Goal: Task Accomplishment & Management: Complete application form

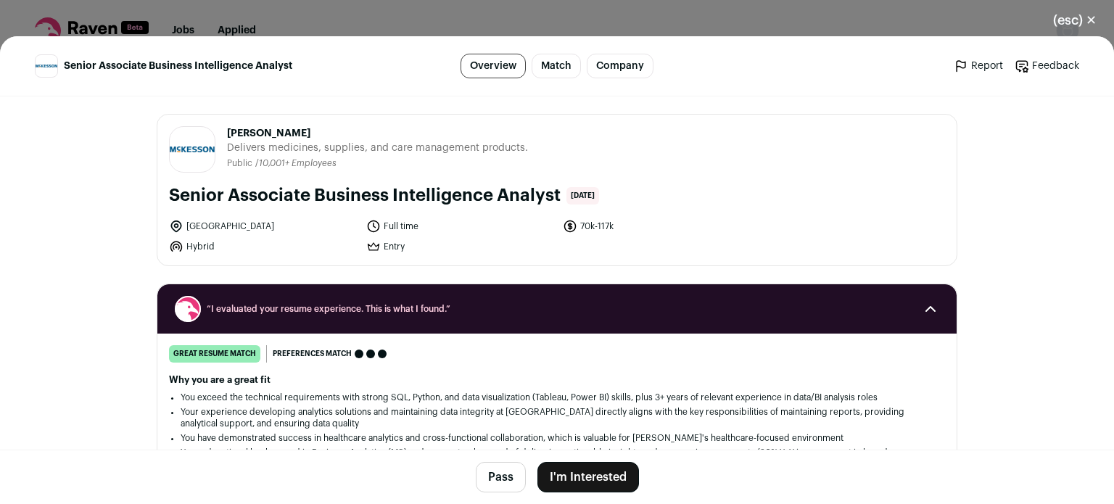
scroll to position [707, 0]
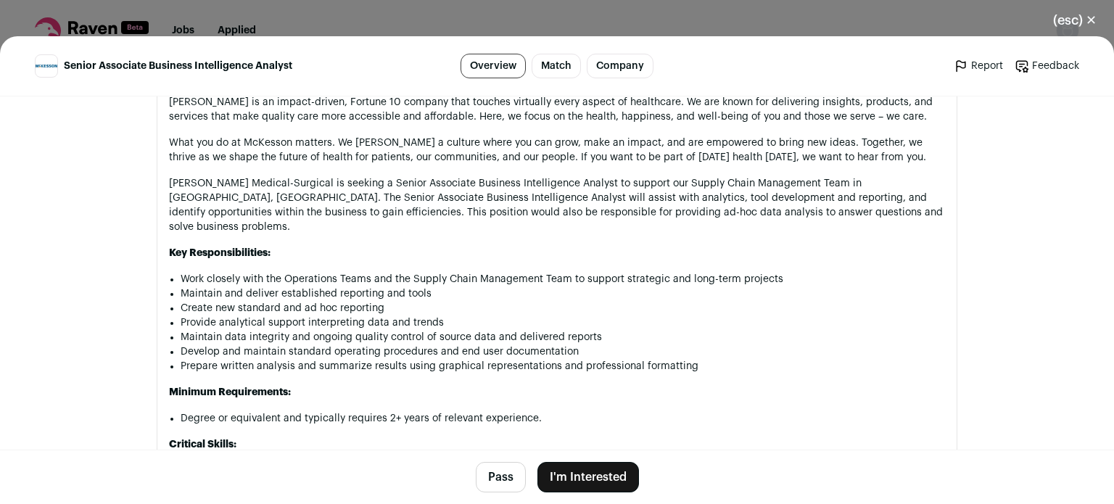
click at [543, 488] on button "I'm Interested" at bounding box center [589, 477] width 102 height 30
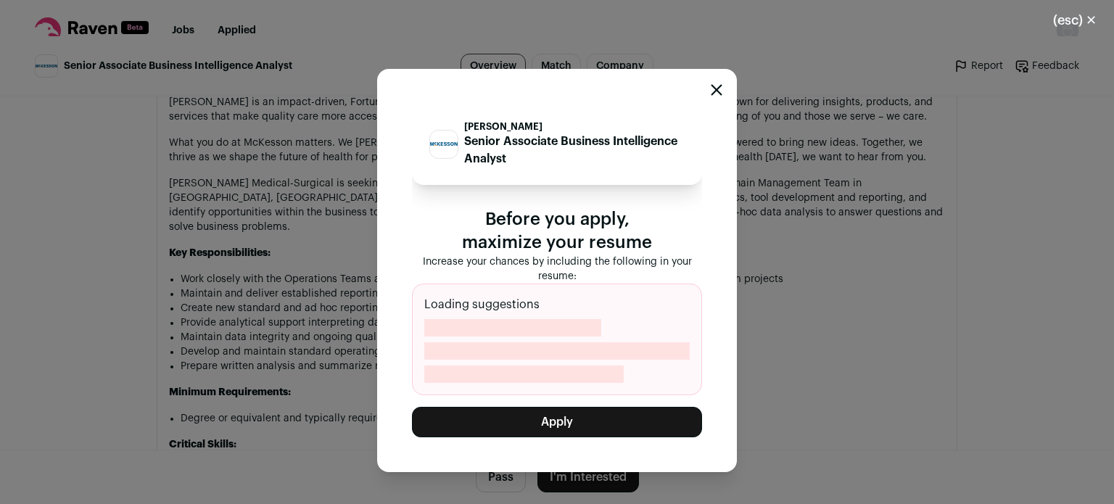
click at [511, 414] on button "Apply" at bounding box center [557, 422] width 290 height 30
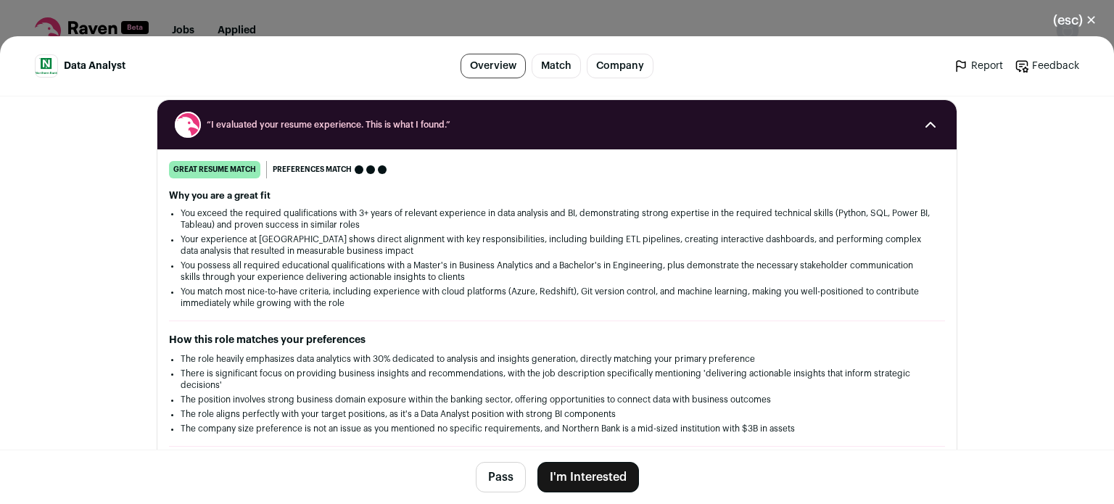
scroll to position [247, 0]
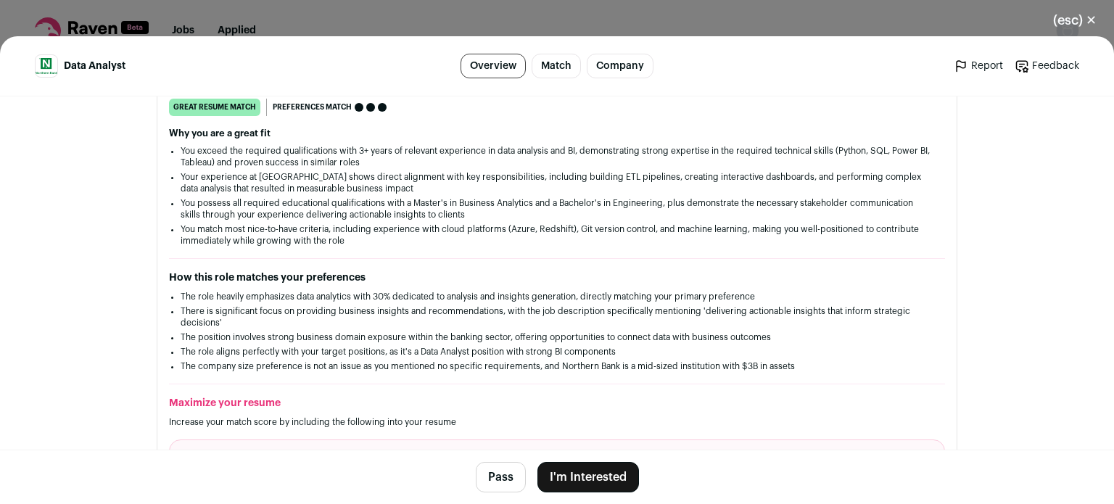
click at [559, 485] on button "I'm Interested" at bounding box center [589, 477] width 102 height 30
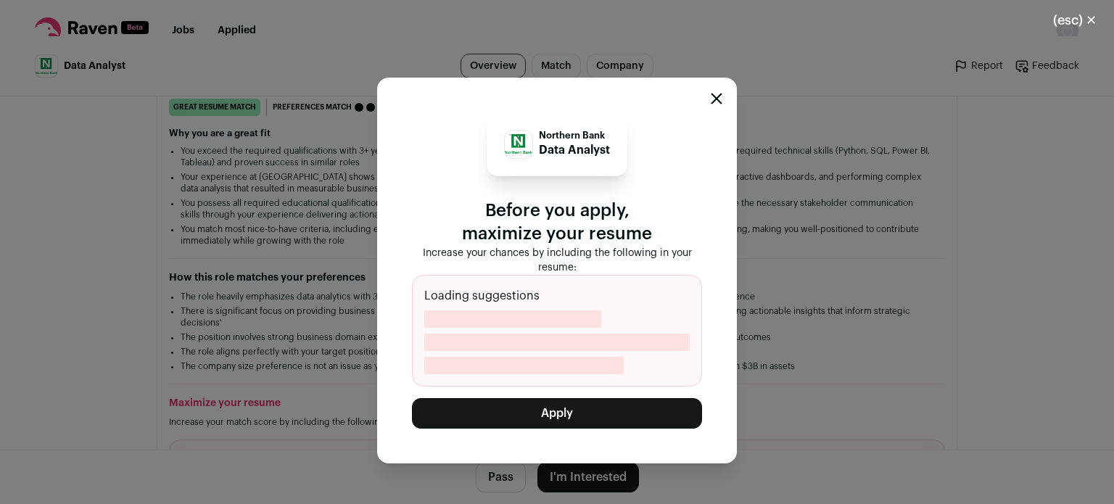
click at [540, 414] on button "Apply" at bounding box center [557, 413] width 290 height 30
